Goal: Task Accomplishment & Management: Use online tool/utility

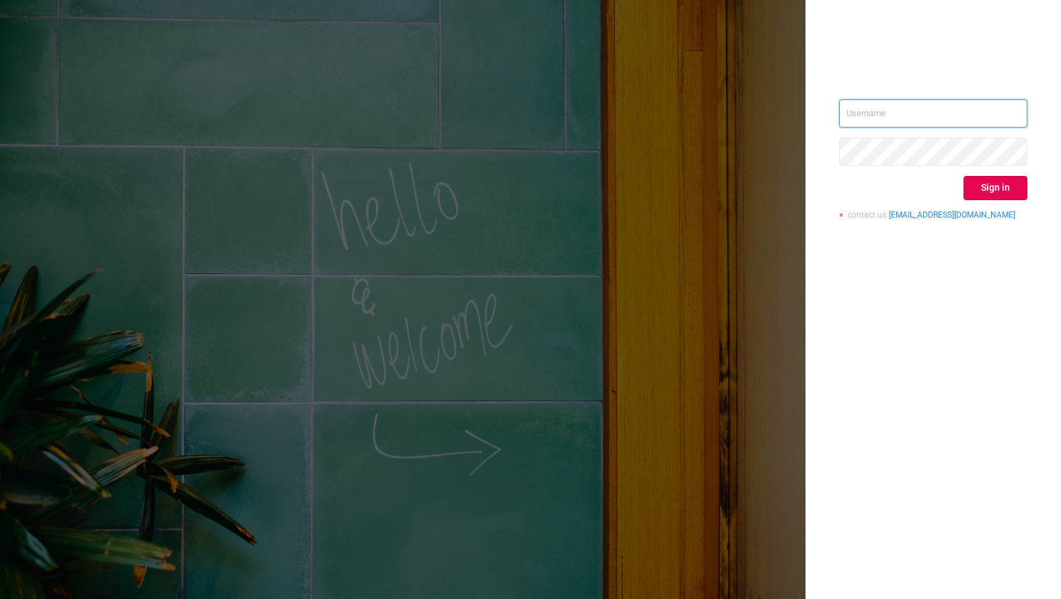
click at [922, 116] on input "text" at bounding box center [933, 113] width 188 height 28
type input "[PERSON_NAME][EMAIL_ADDRESS][DOMAIN_NAME]"
click at [994, 185] on button "Sign in" at bounding box center [995, 188] width 64 height 24
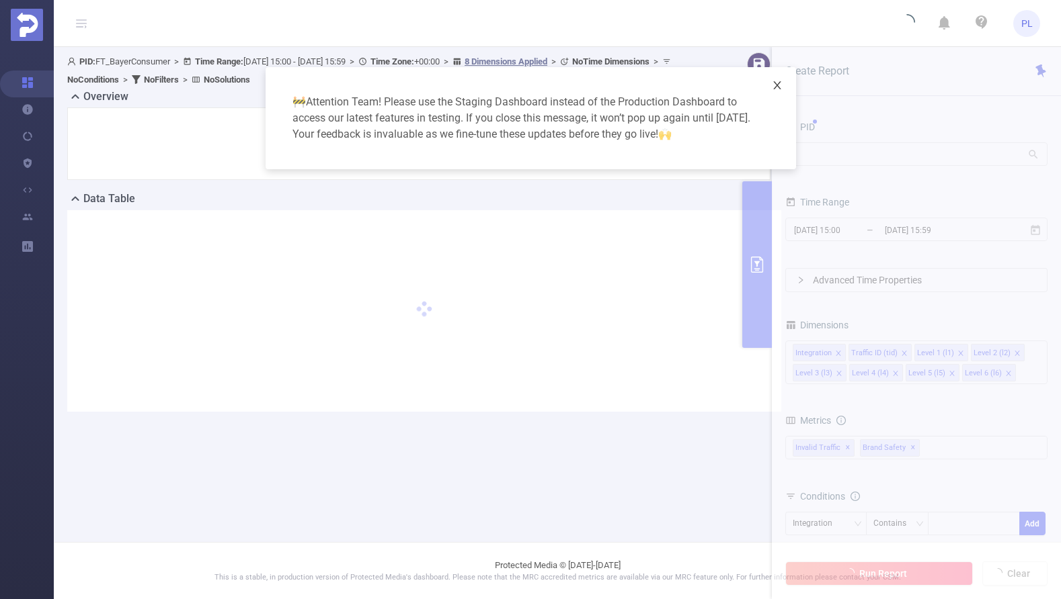
click at [776, 85] on icon "icon: close" at bounding box center [776, 85] width 7 height 8
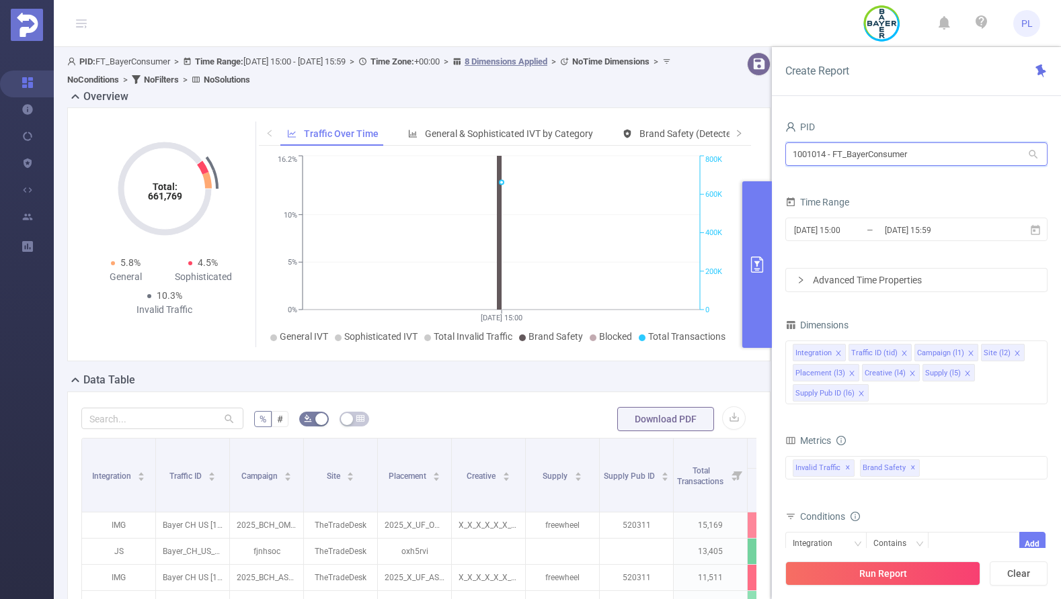
click at [870, 156] on input "1001014 - FT_BayerConsumer" at bounding box center [916, 154] width 262 height 24
click at [922, 68] on div "Create Report" at bounding box center [916, 71] width 289 height 49
